Goal: Find specific page/section: Find specific page/section

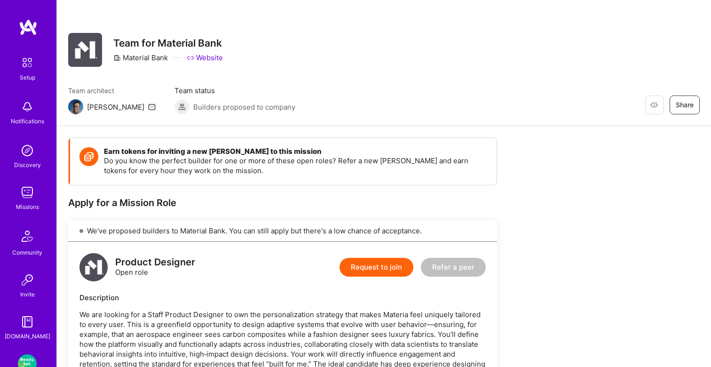
click at [30, 191] on img at bounding box center [27, 192] width 19 height 19
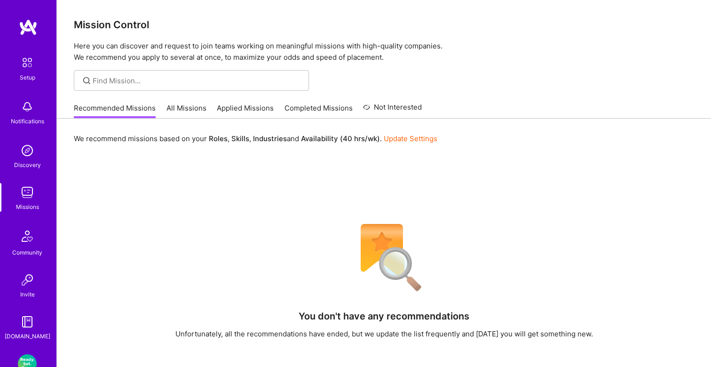
click at [184, 110] on link "All Missions" at bounding box center [186, 111] width 40 height 16
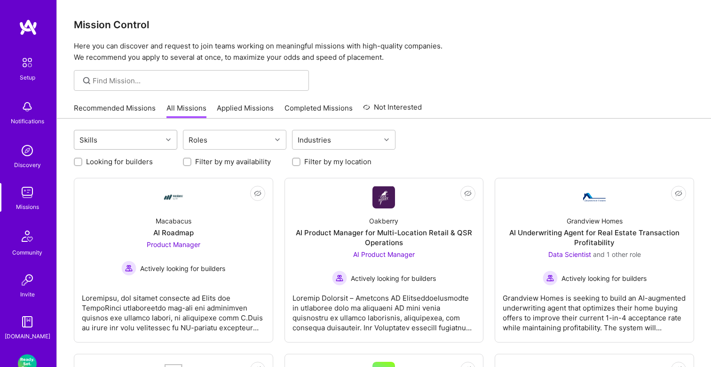
click at [169, 140] on icon at bounding box center [168, 139] width 5 height 5
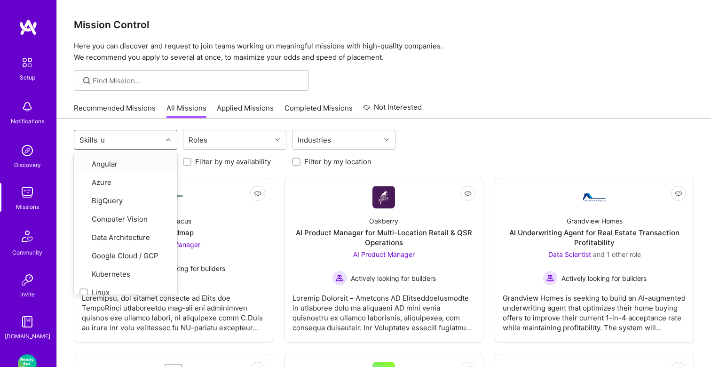
type input "ux"
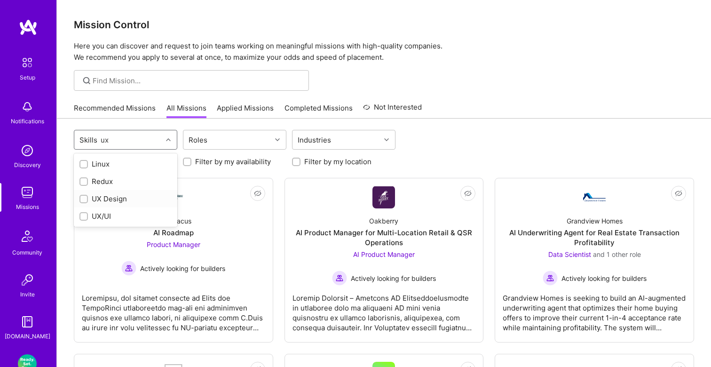
click at [111, 200] on div "UX Design" at bounding box center [125, 199] width 92 height 10
checkbox input "true"
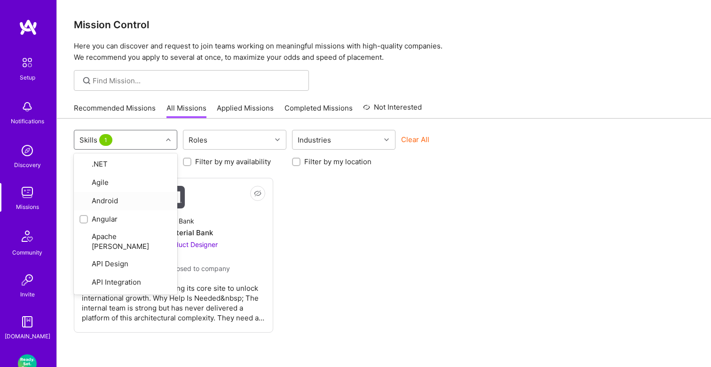
type input "u"
type input "pr"
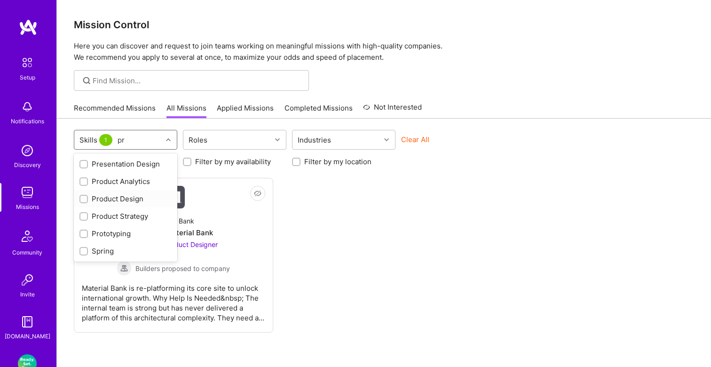
click at [134, 196] on div "Product Design" at bounding box center [125, 199] width 92 height 10
checkbox input "true"
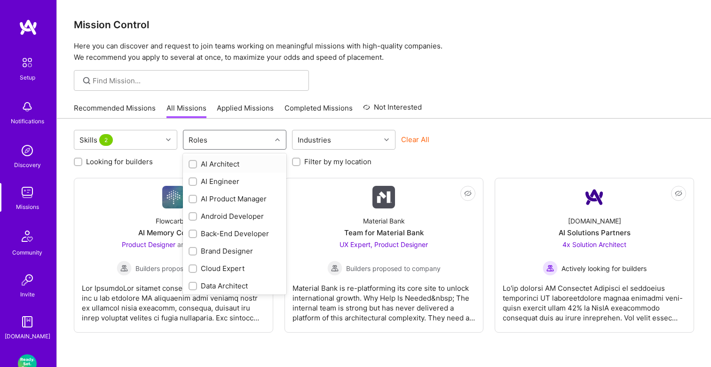
click at [228, 142] on div "Roles" at bounding box center [227, 139] width 88 height 19
type input "pr"
click at [214, 179] on div "Product Designer" at bounding box center [234, 181] width 92 height 10
checkbox input "true"
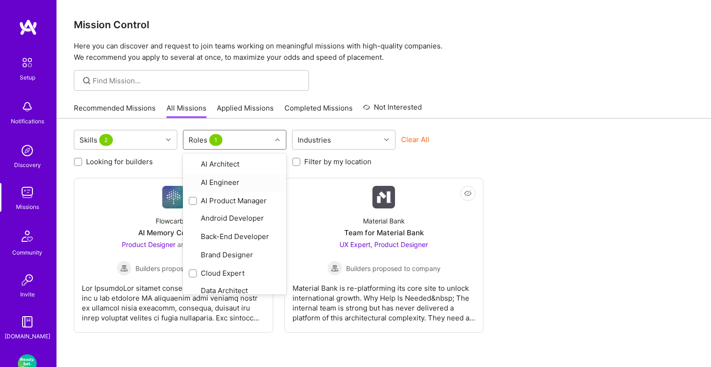
type input "u"
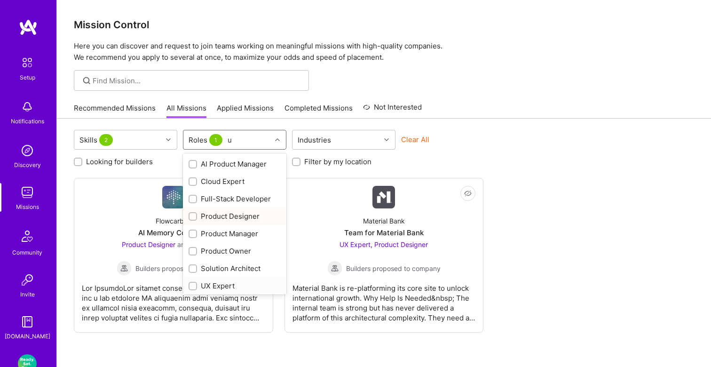
click at [197, 288] on div "UX Expert" at bounding box center [234, 286] width 92 height 10
checkbox input "true"
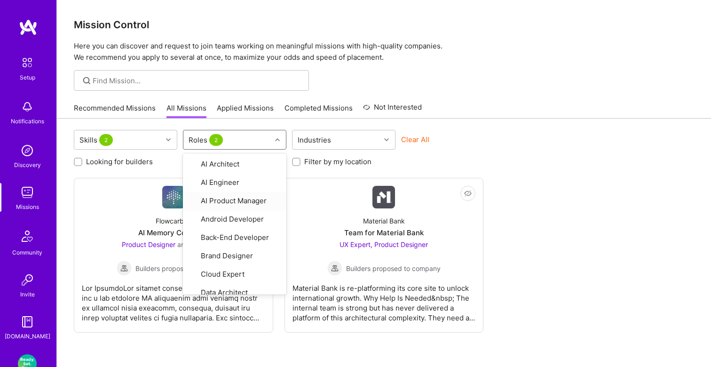
click at [475, 87] on div at bounding box center [384, 80] width 654 height 21
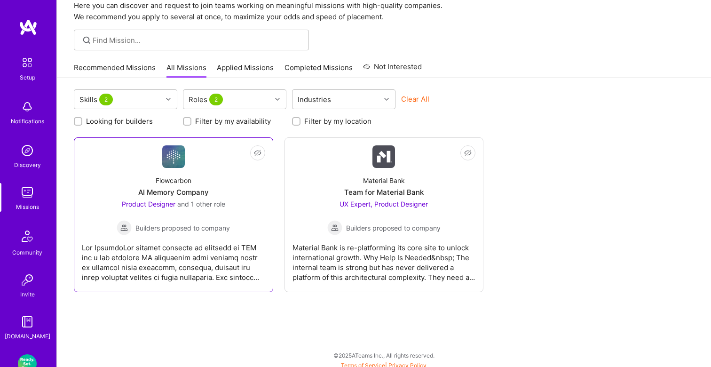
scroll to position [45, 0]
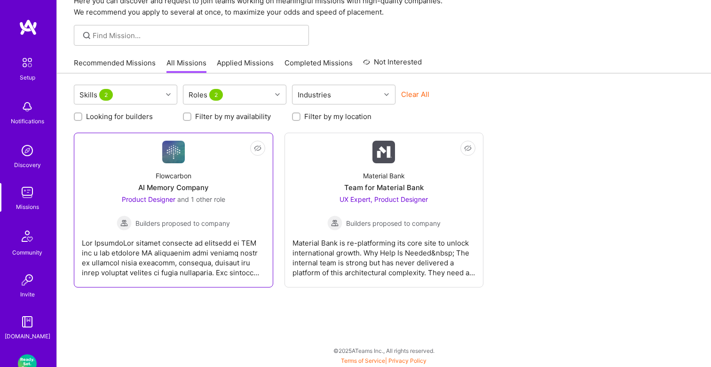
click at [198, 242] on div at bounding box center [173, 253] width 183 height 47
